Goal: Navigation & Orientation: Find specific page/section

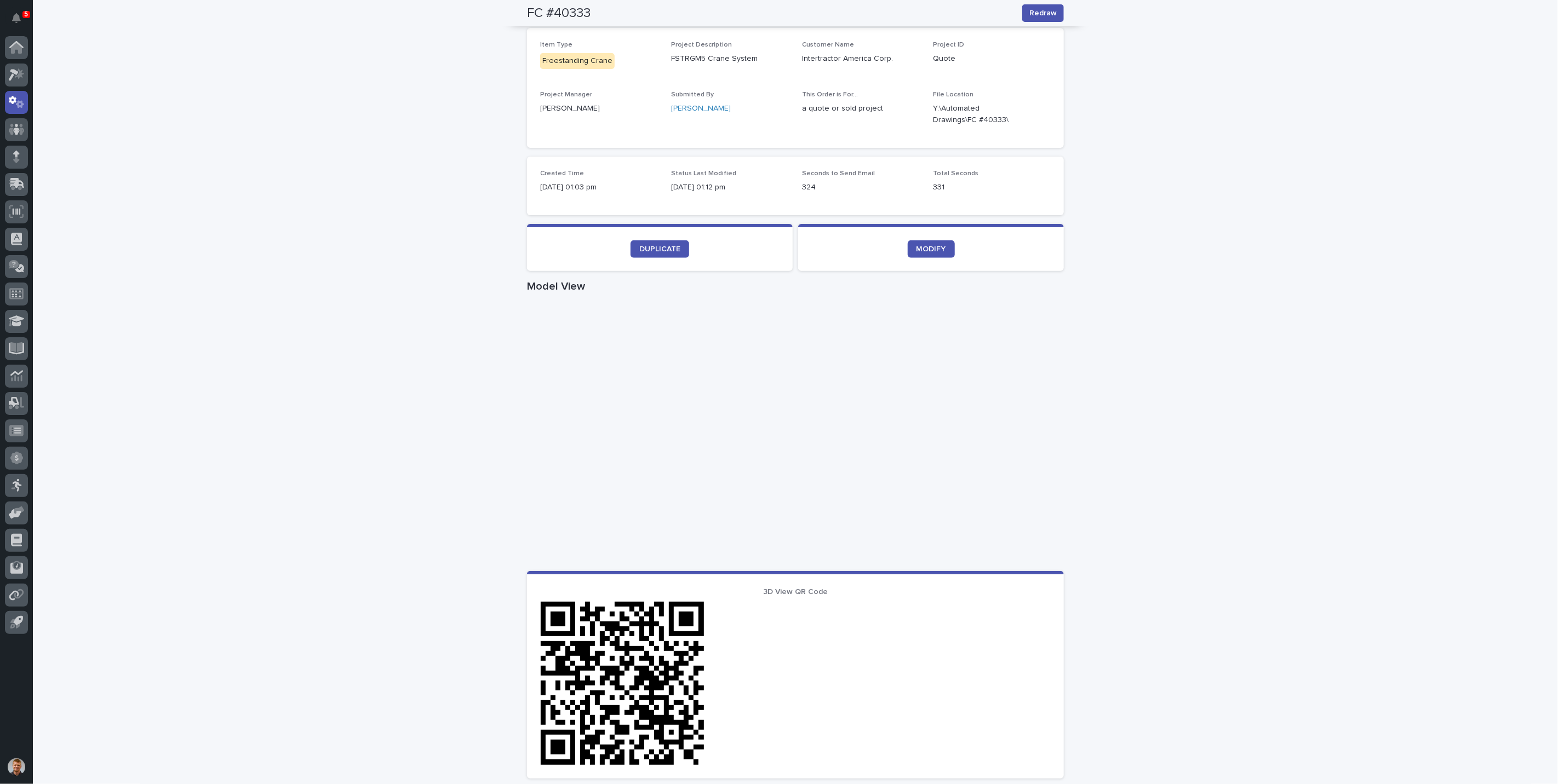
scroll to position [87, 0]
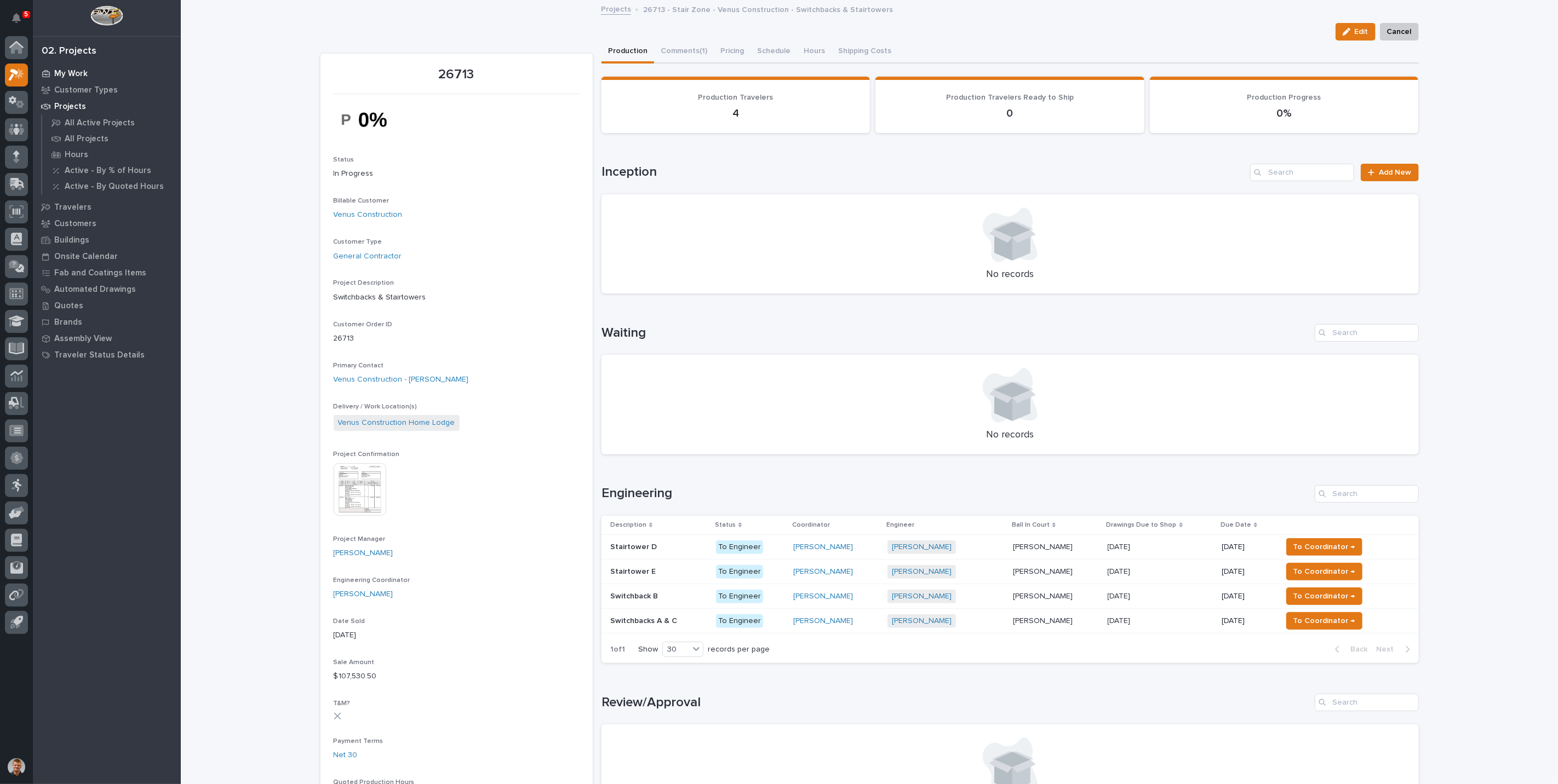
click at [75, 74] on p "My Work" at bounding box center [70, 74] width 33 height 10
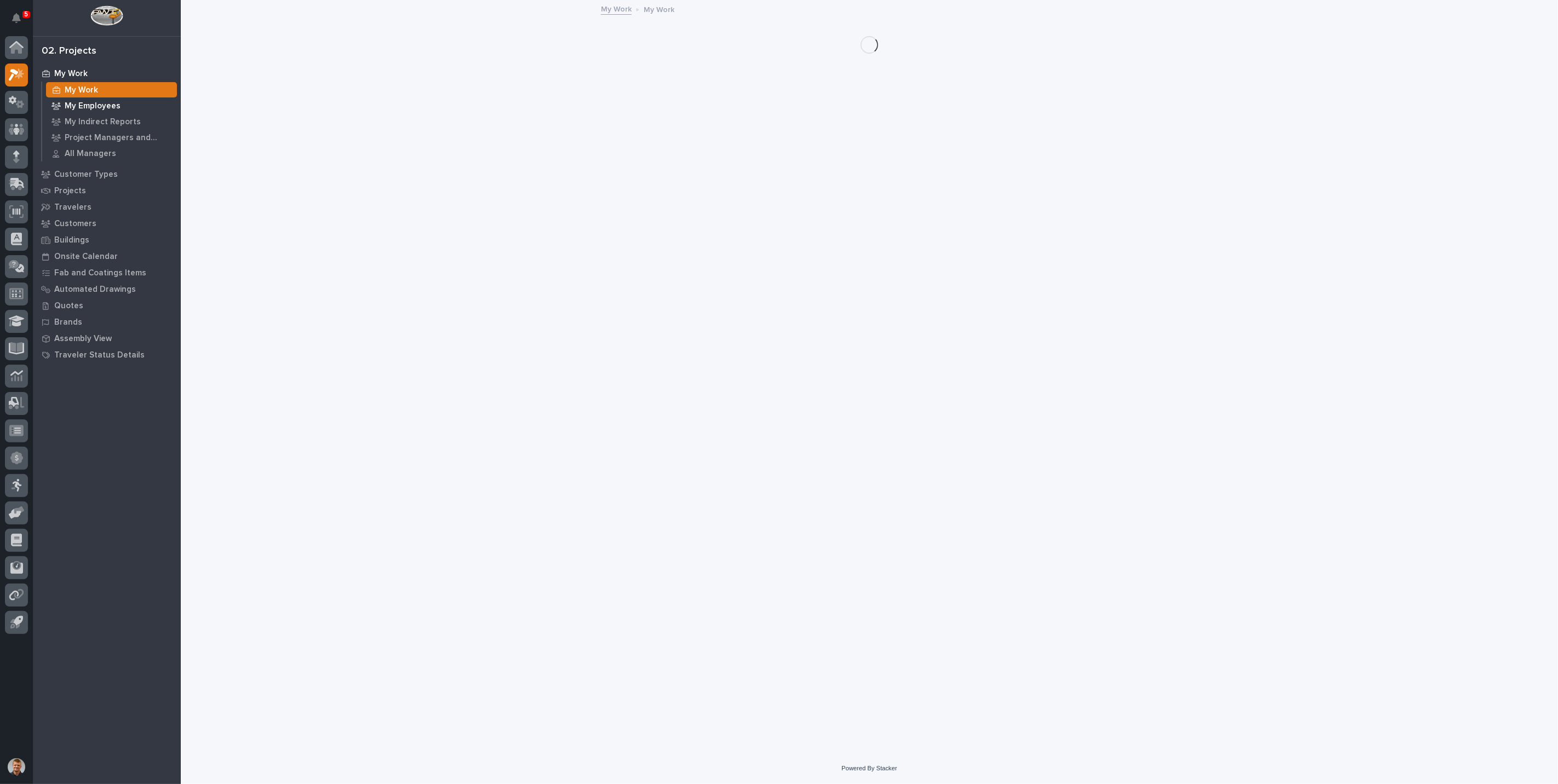
click at [95, 109] on p "My Employees" at bounding box center [92, 106] width 56 height 10
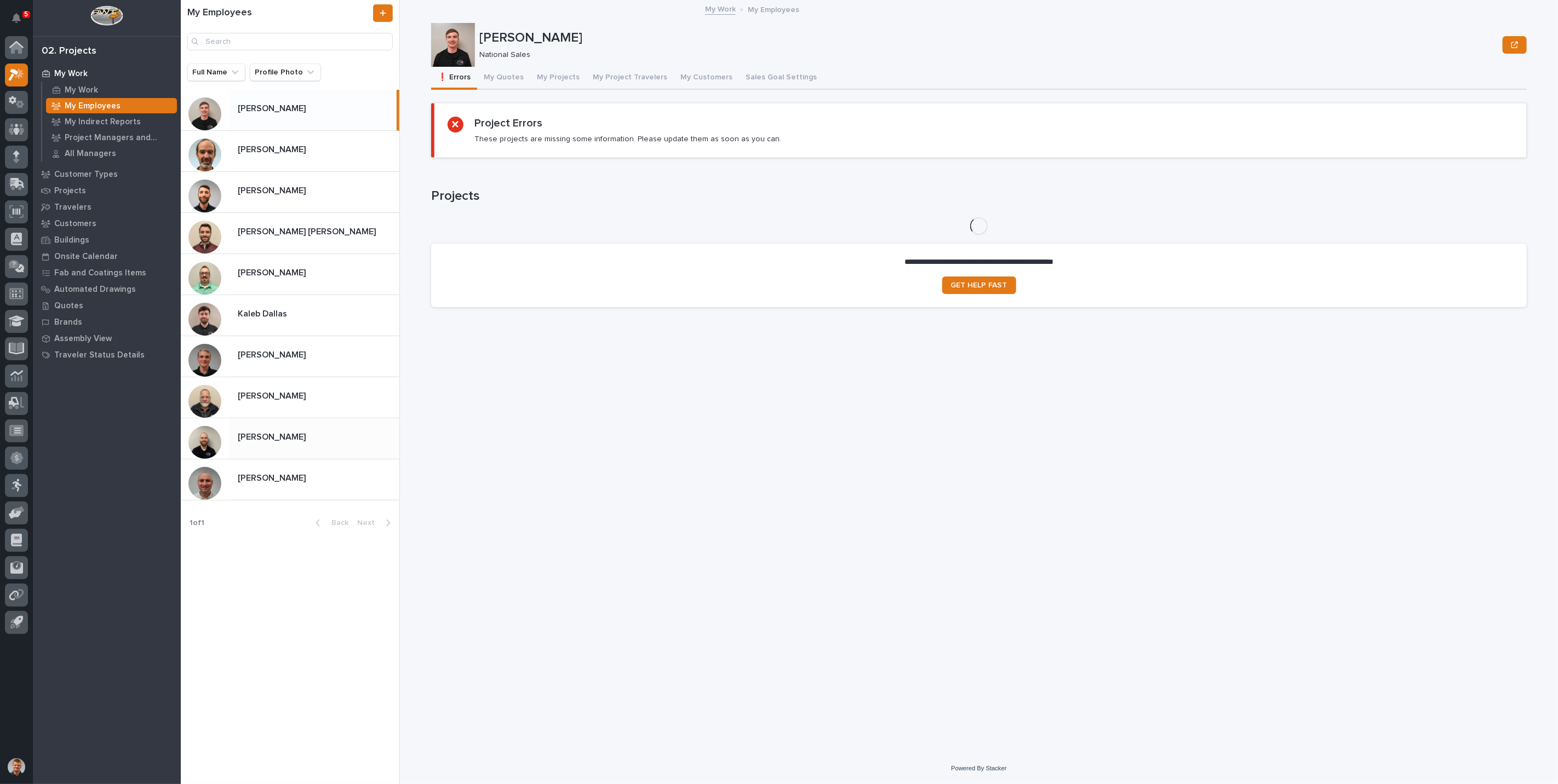
drag, startPoint x: 265, startPoint y: 436, endPoint x: 273, endPoint y: 436, distance: 8.0
click at [266, 436] on p "[PERSON_NAME]" at bounding box center [273, 436] width 70 height 13
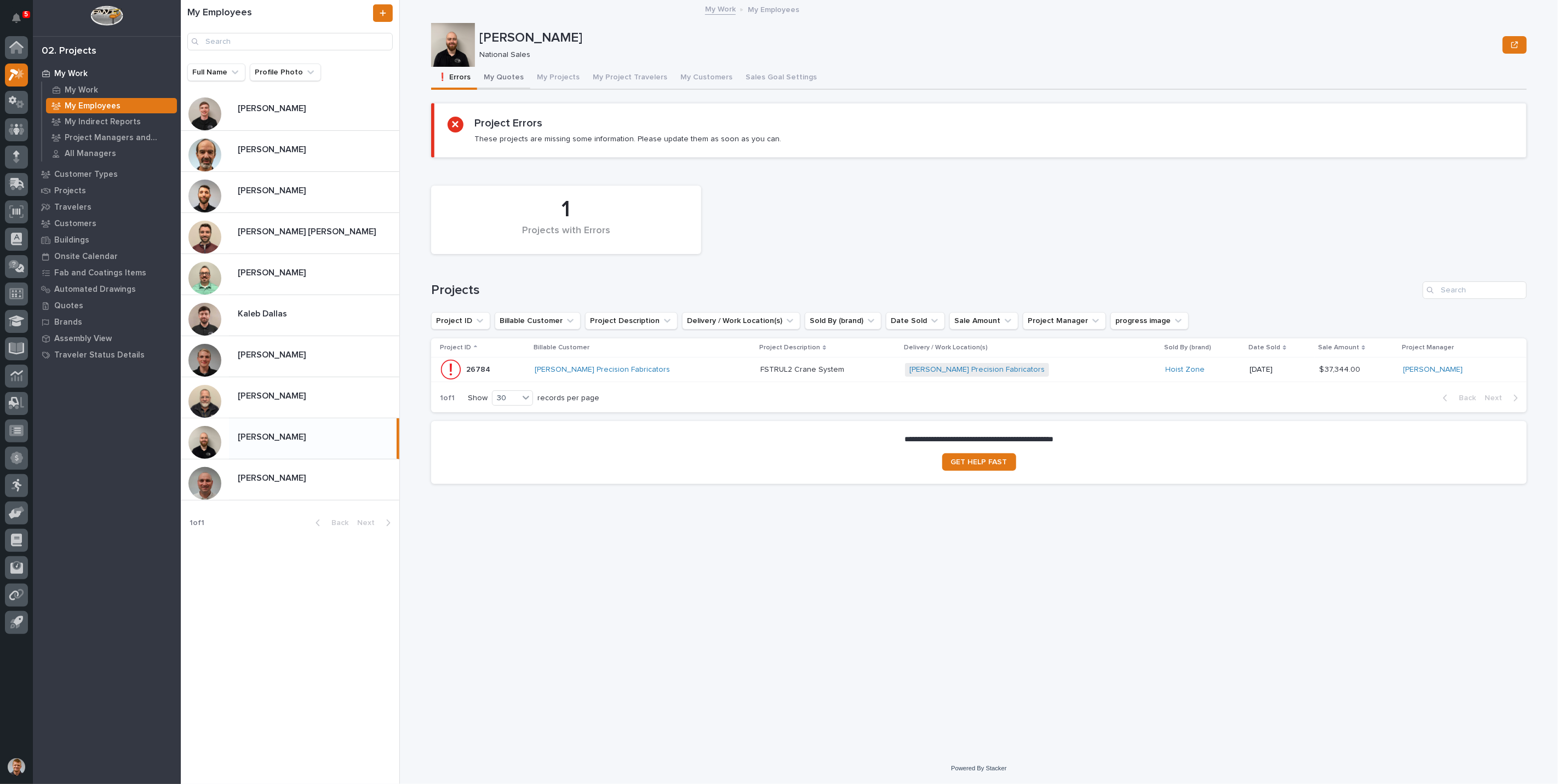
click at [513, 77] on button "My Quotes" at bounding box center [504, 78] width 53 height 23
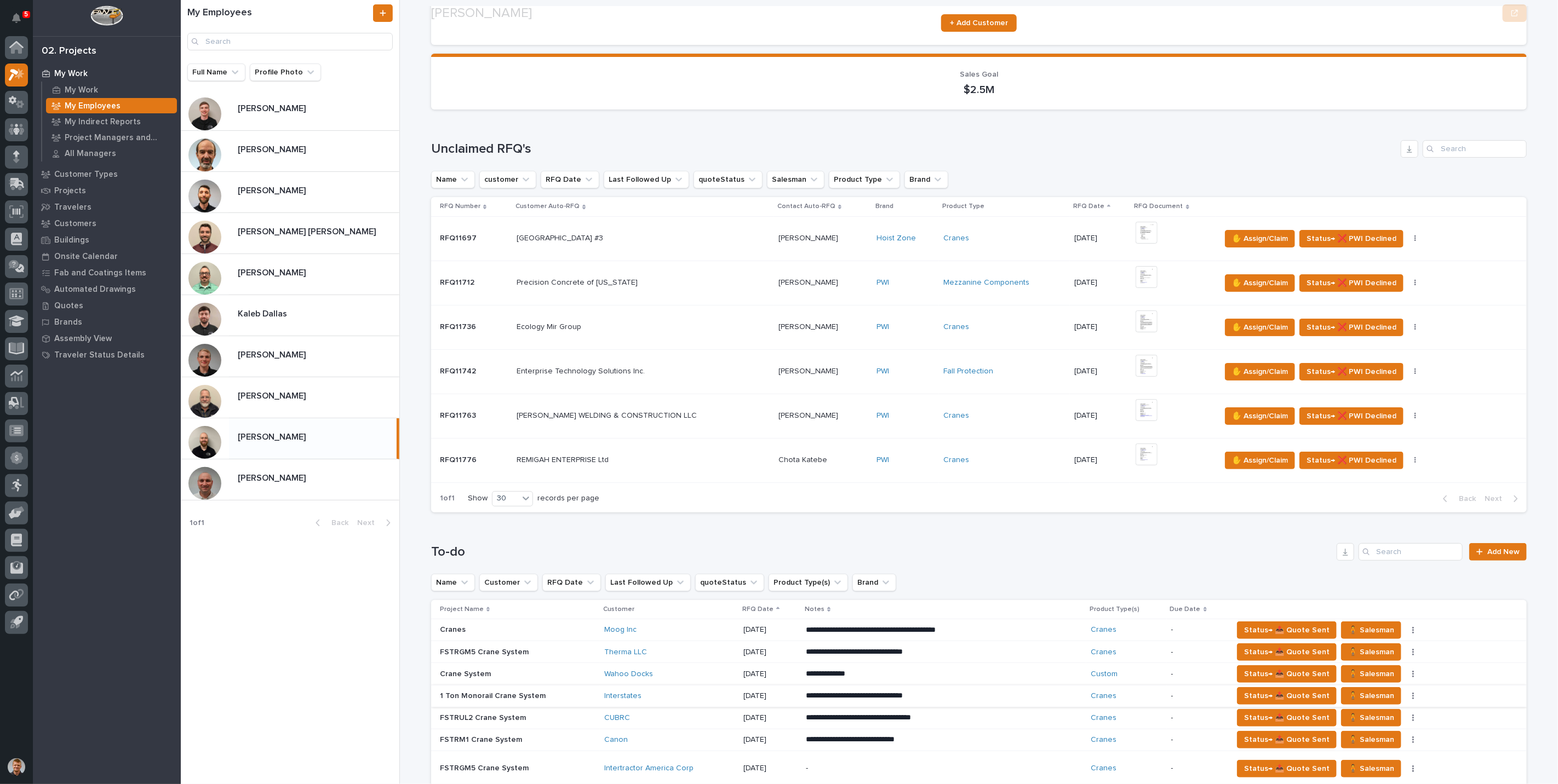
scroll to position [365, 0]
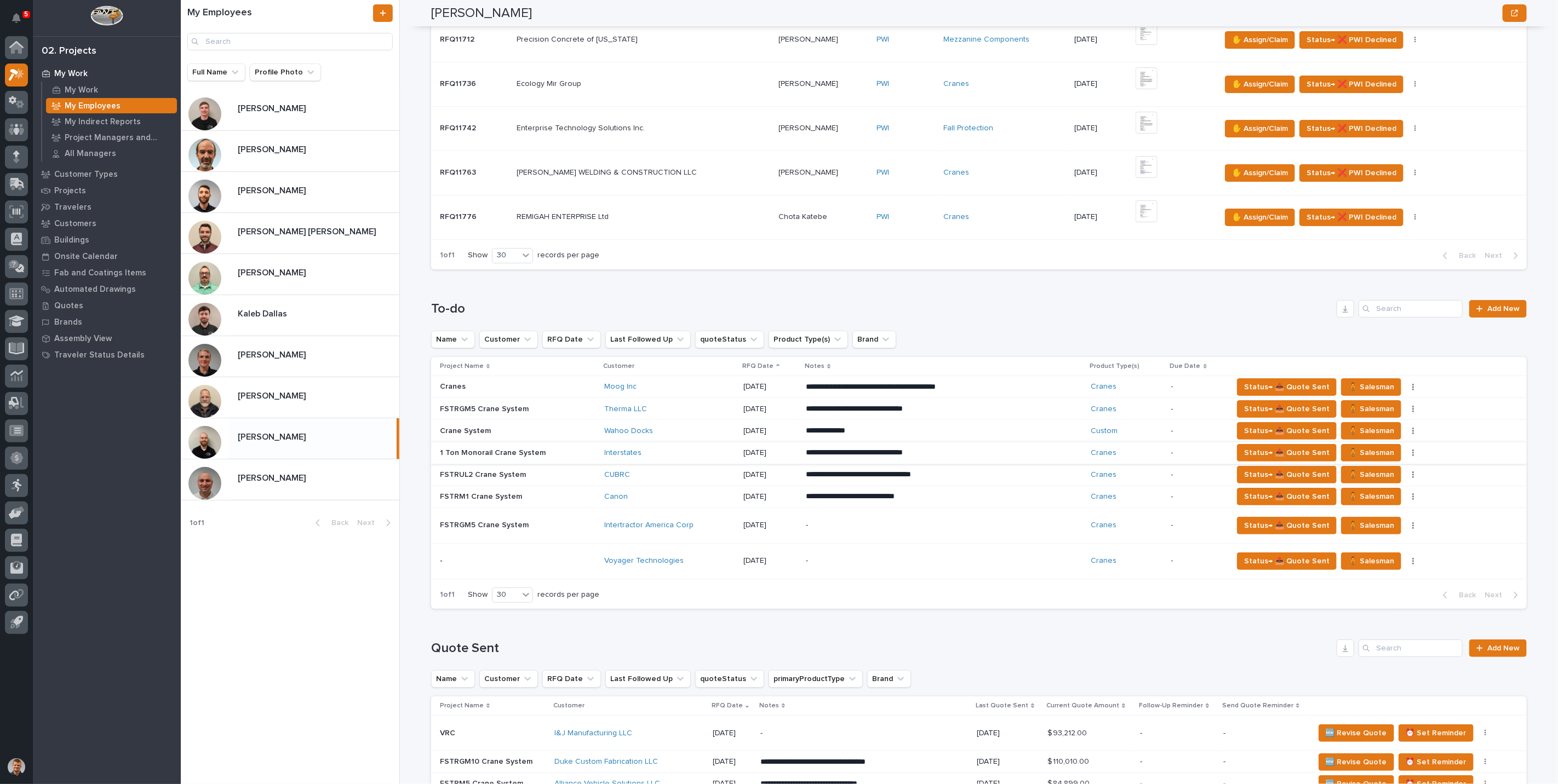
click at [540, 493] on p at bounding box center [517, 496] width 155 height 9
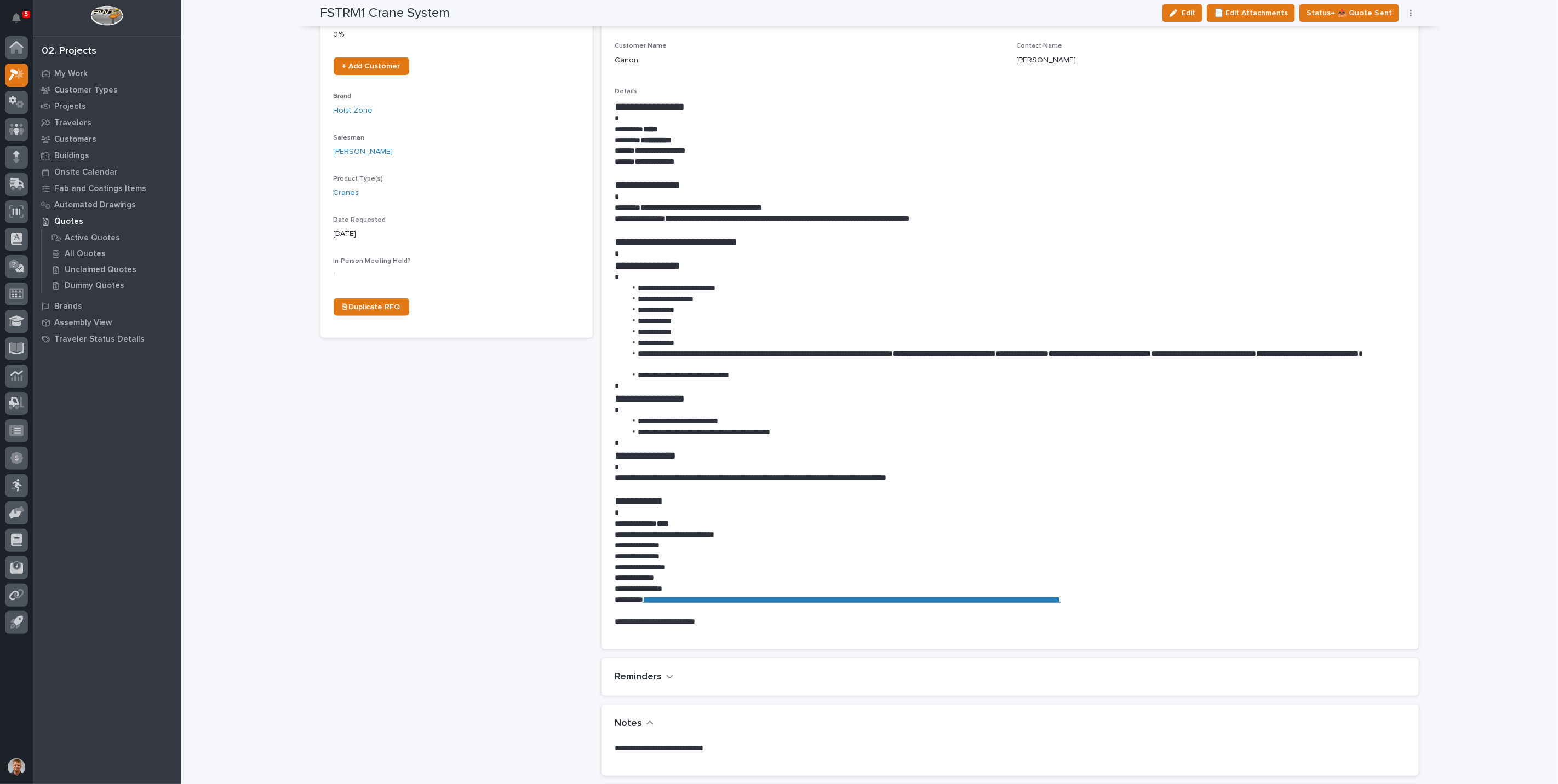
scroll to position [243, 0]
